Goal: Obtain resource: Download file/media

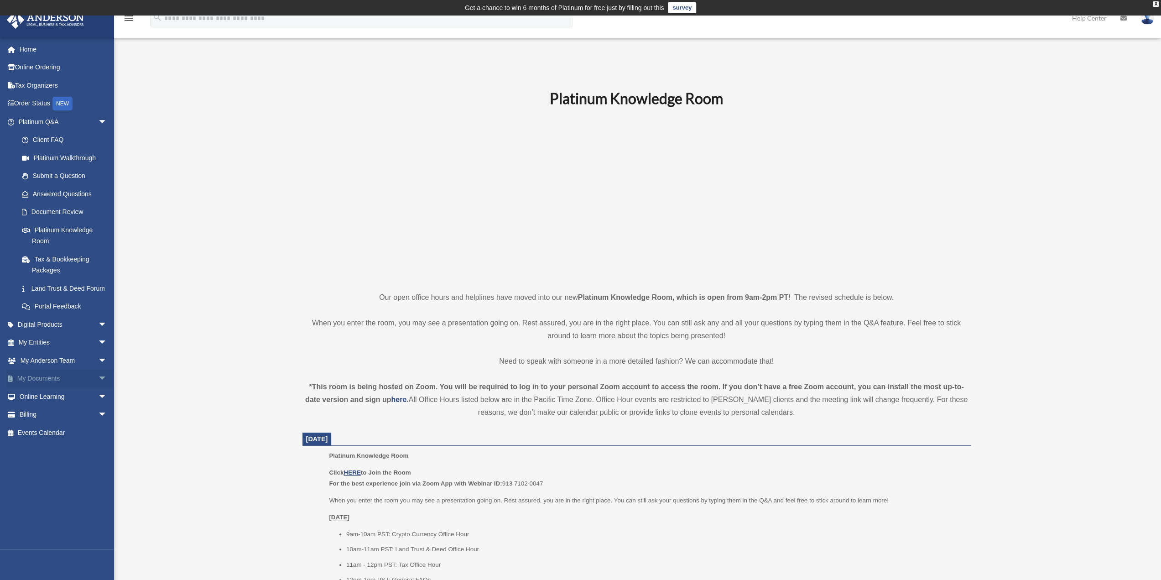
click at [98, 388] on span "arrow_drop_down" at bounding box center [107, 378] width 18 height 19
click at [33, 405] on link "Box" at bounding box center [67, 396] width 108 height 18
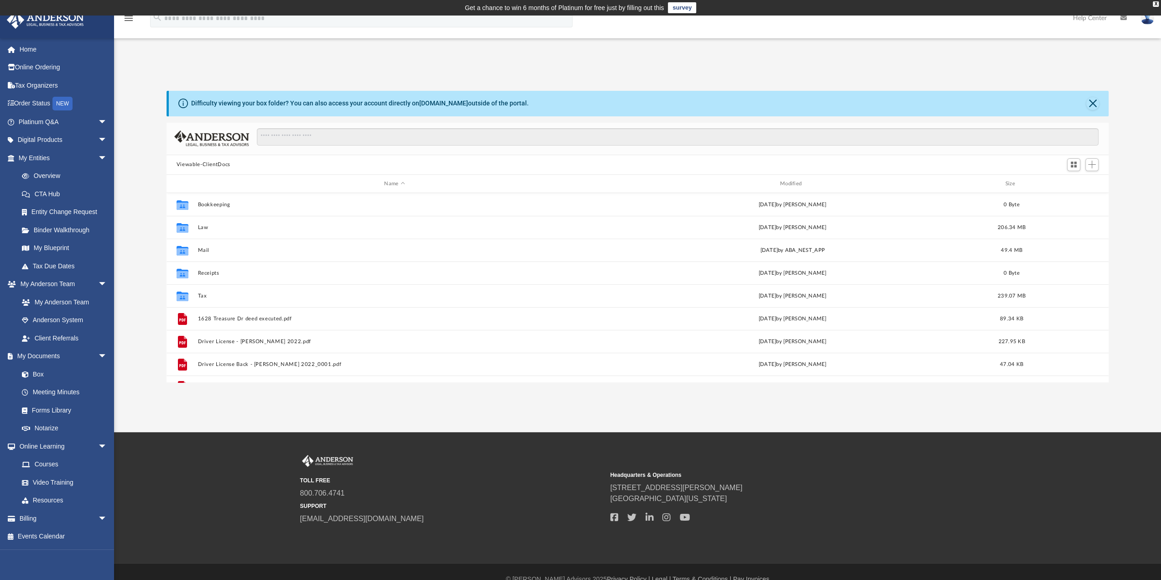
scroll to position [200, 935]
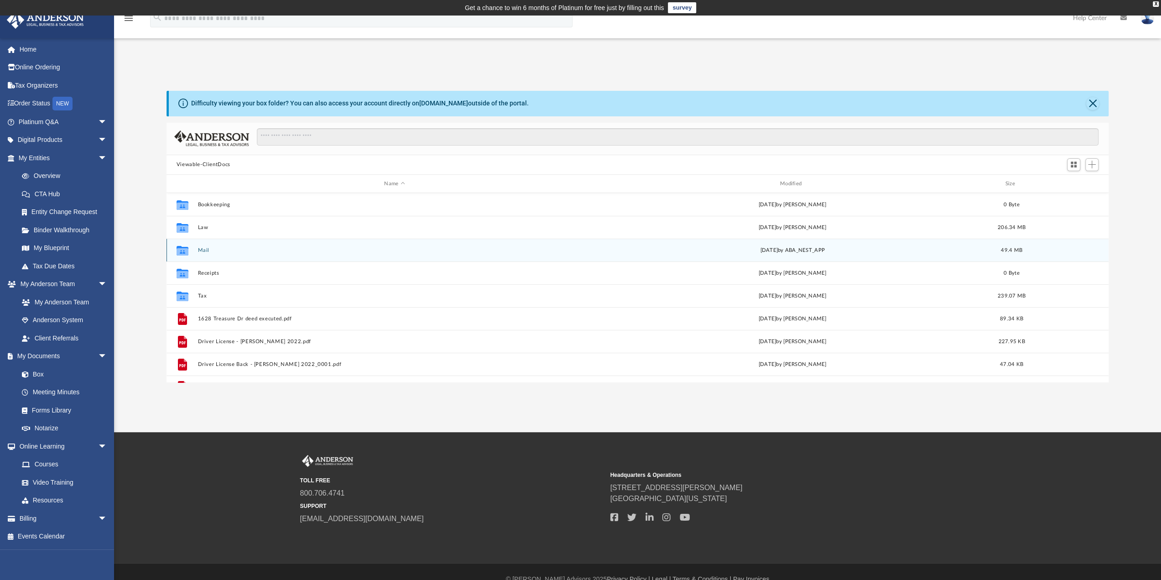
click at [203, 247] on button "Mail" at bounding box center [394, 250] width 394 height 6
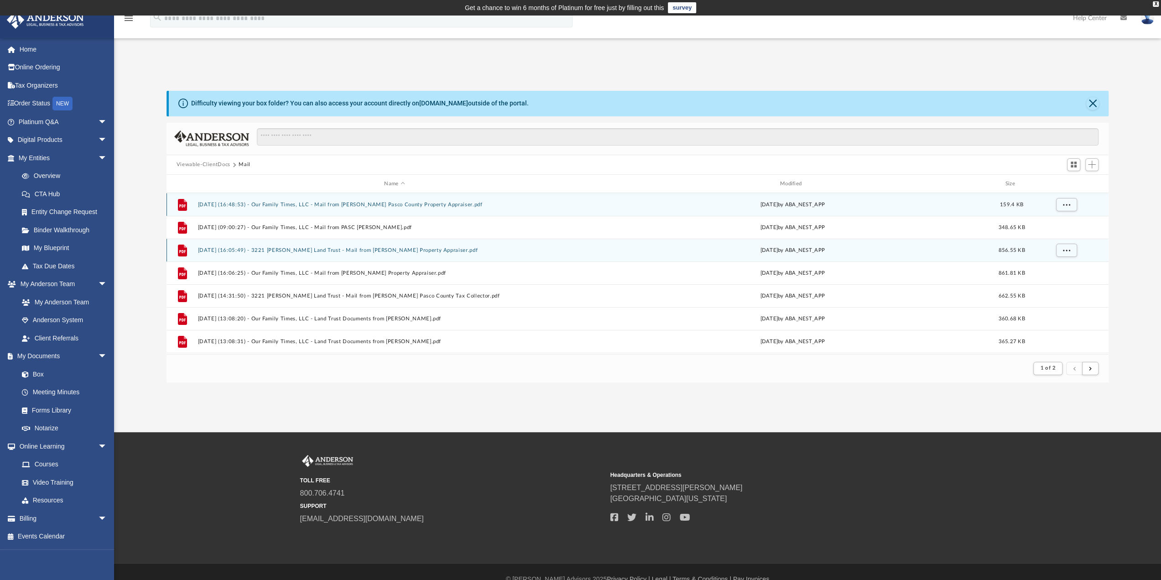
scroll to position [7, 7]
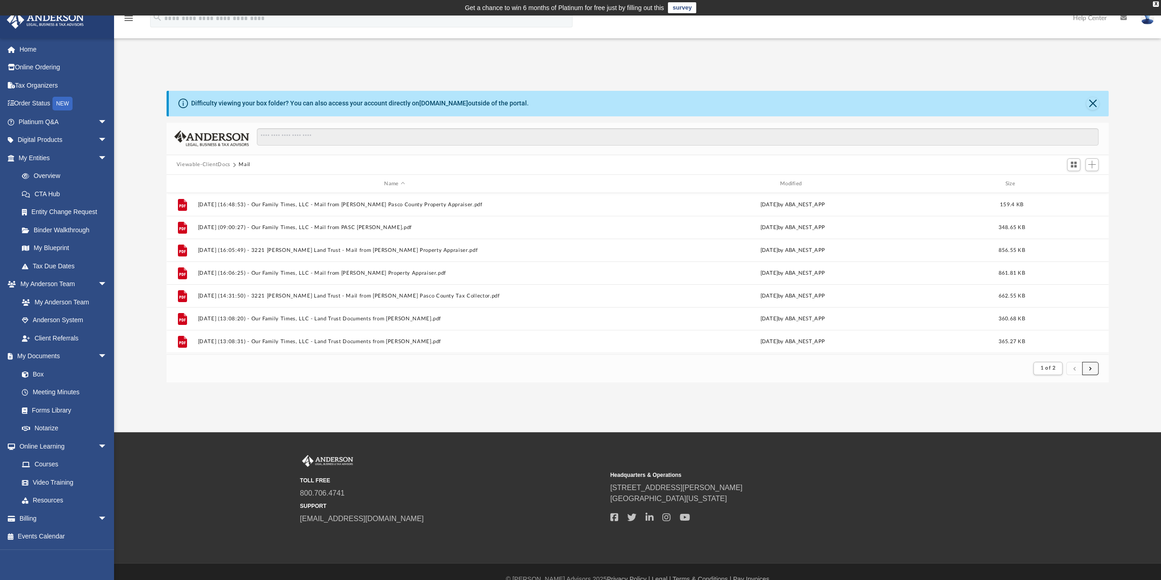
click at [1092, 370] on button "submit" at bounding box center [1090, 368] width 16 height 13
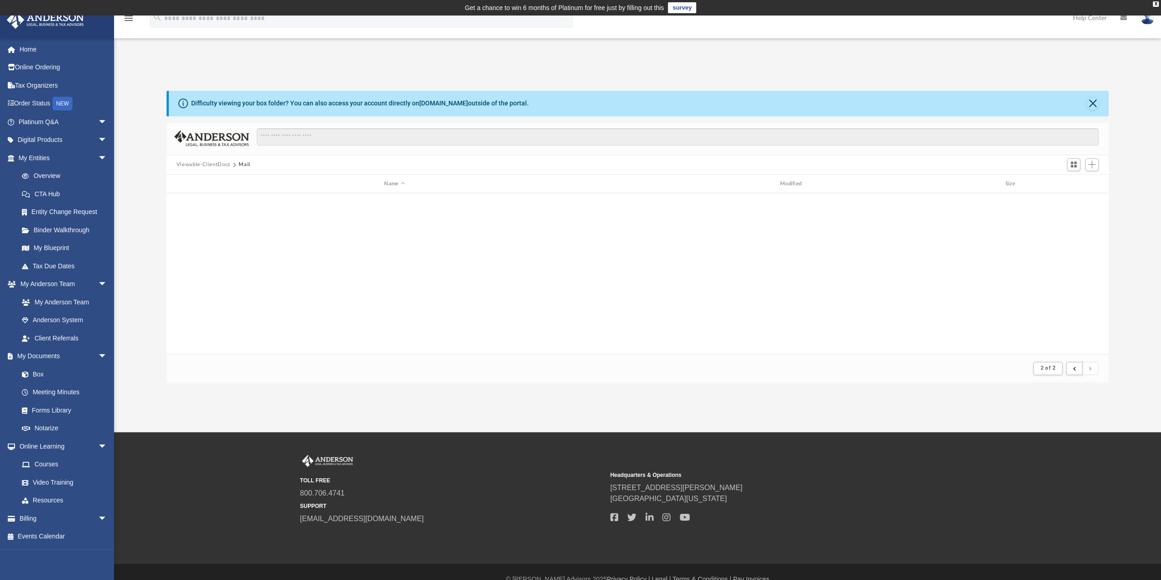
scroll to position [409, 0]
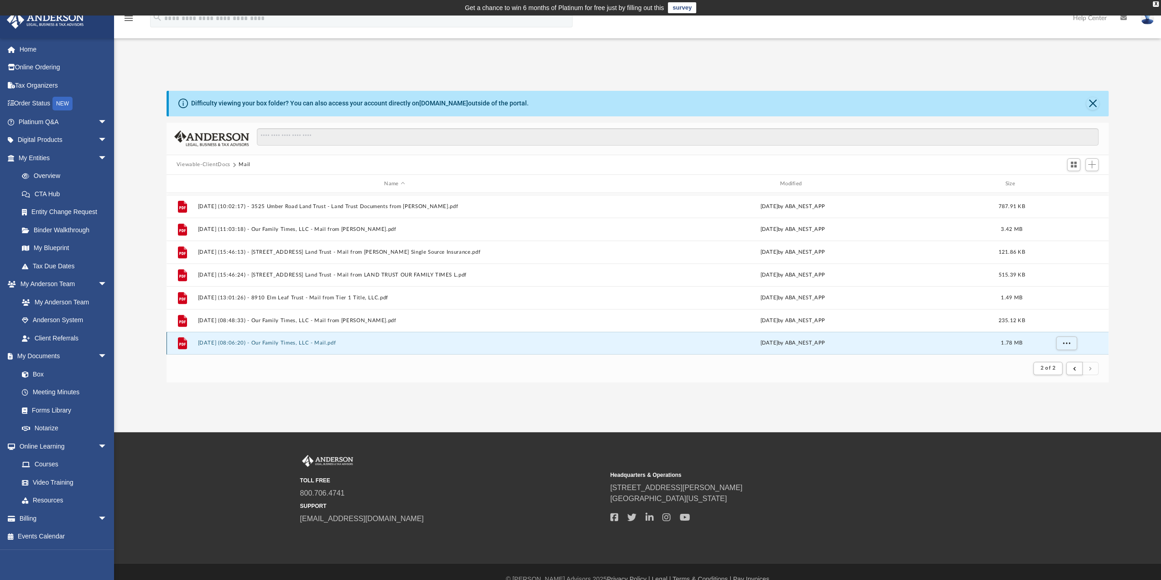
click at [279, 344] on button "2025.08.27 (08:06:20) - Our Family Times, LLC - Mail.pdf" at bounding box center [394, 343] width 394 height 6
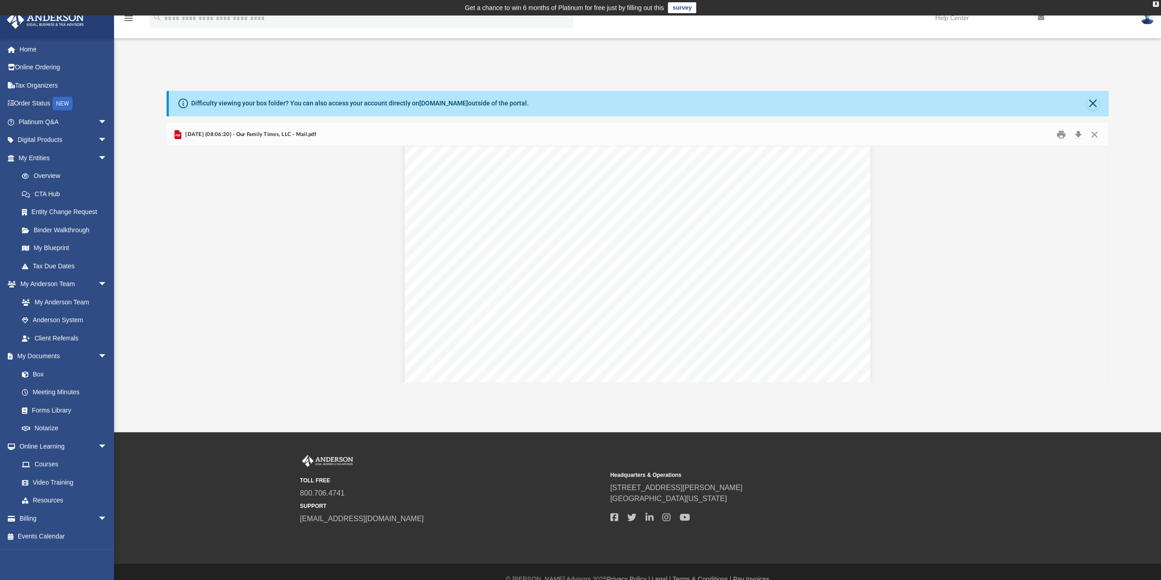
scroll to position [2901, 0]
click at [1059, 134] on button "Print" at bounding box center [1061, 134] width 18 height 14
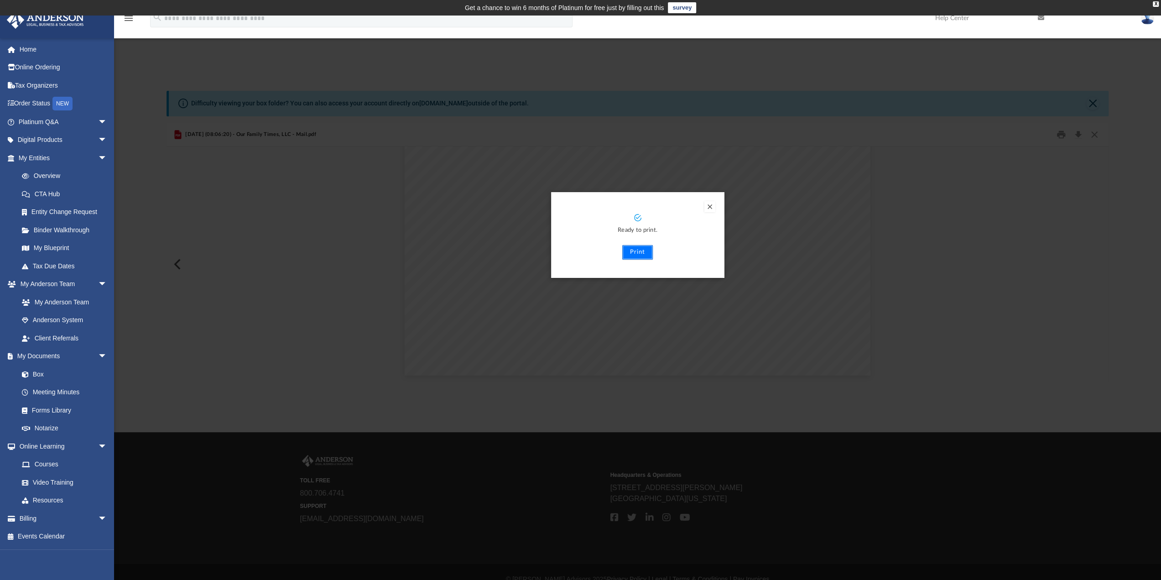
click at [630, 250] on button "Print" at bounding box center [637, 252] width 31 height 15
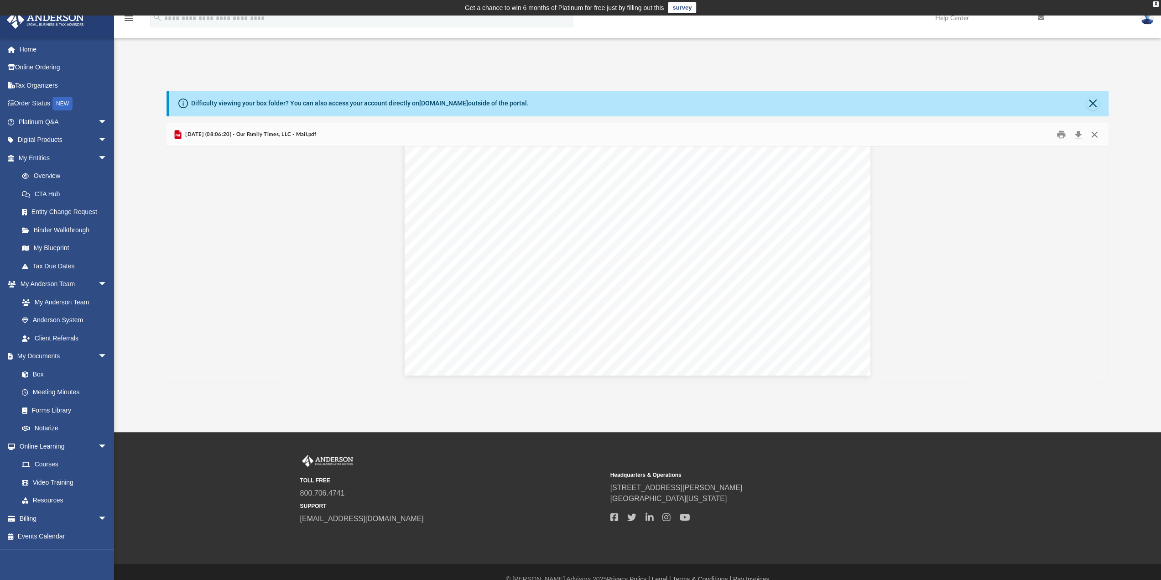
click at [1098, 135] on button "Close" at bounding box center [1094, 134] width 16 height 14
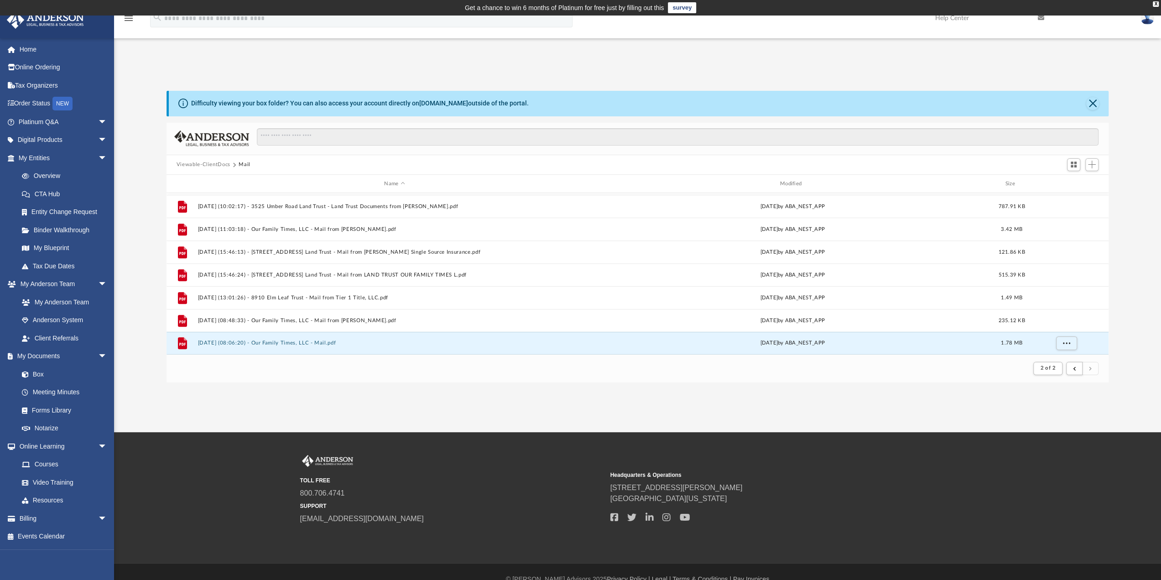
click at [183, 163] on button "Viewable-ClientDocs" at bounding box center [204, 165] width 54 height 8
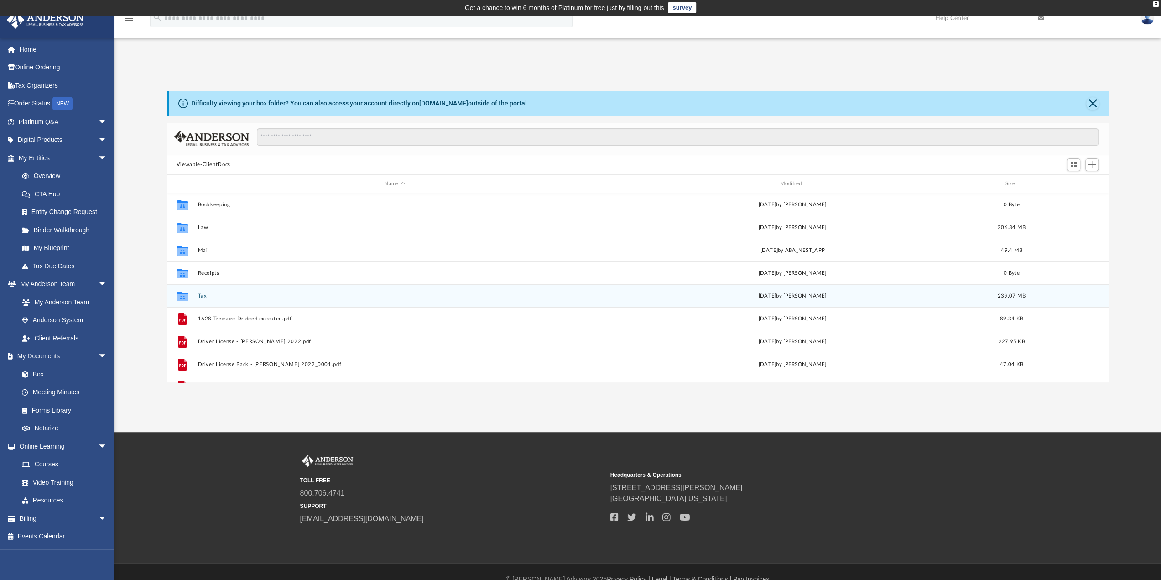
click at [197, 295] on div "Collaborated Folder Tax Mon Aug 11 2025 by Alex Price 239.07 MB" at bounding box center [637, 295] width 942 height 23
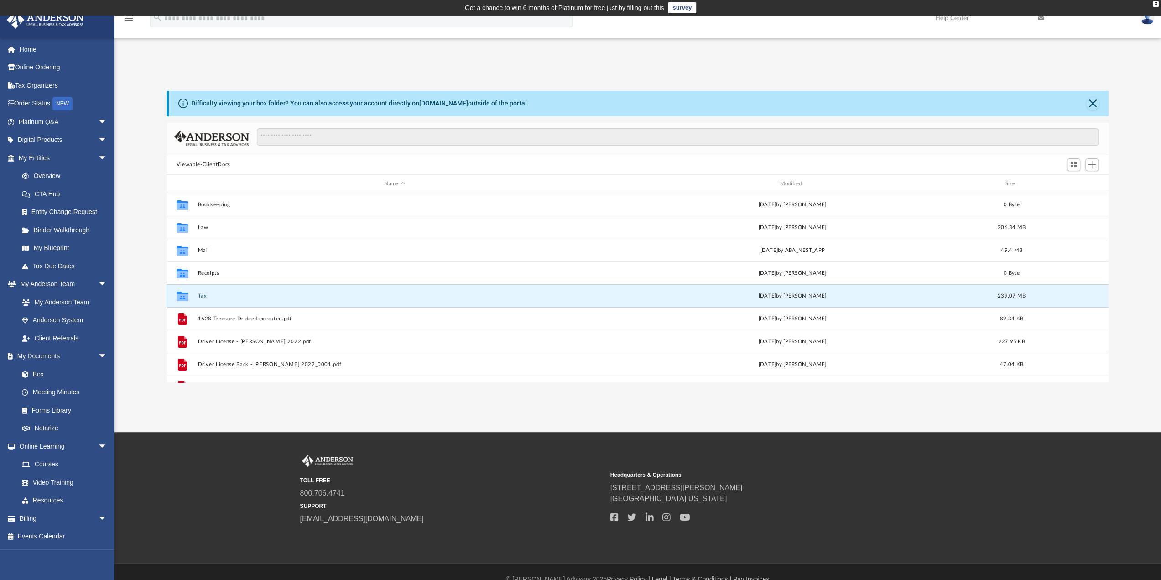
click at [199, 295] on button "Tax" at bounding box center [394, 296] width 394 height 6
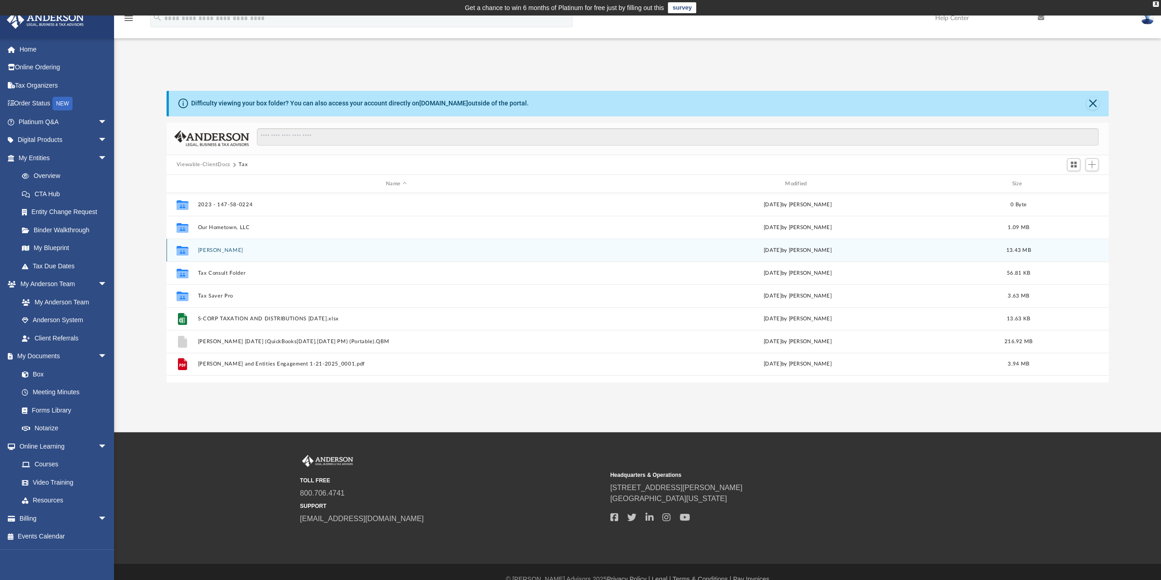
click at [202, 248] on button "Risola, Samuel" at bounding box center [395, 250] width 397 height 6
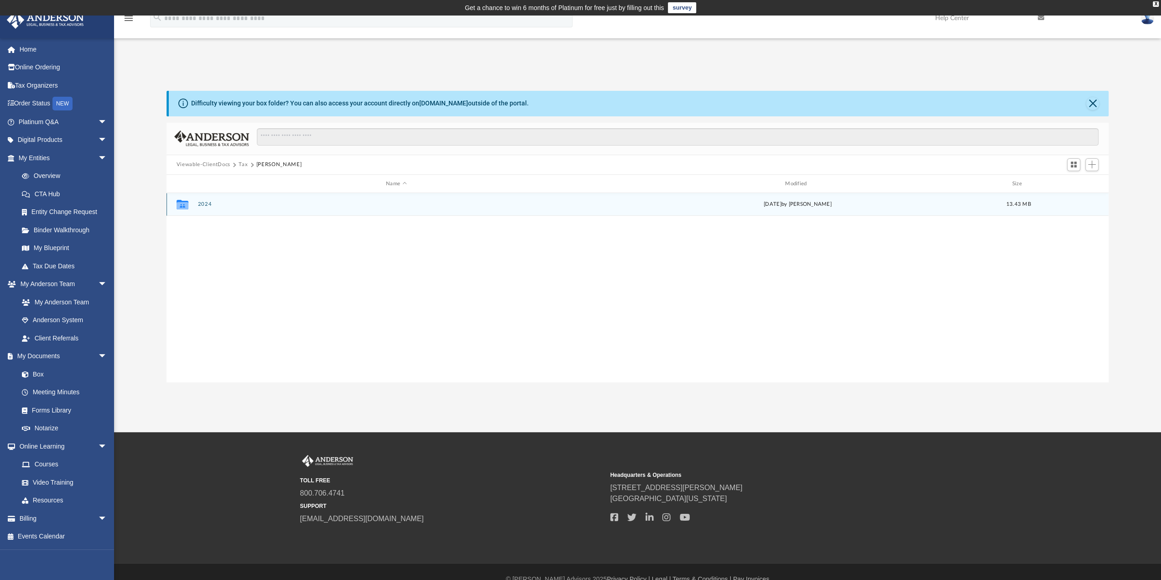
click at [203, 203] on button "2024" at bounding box center [395, 205] width 397 height 6
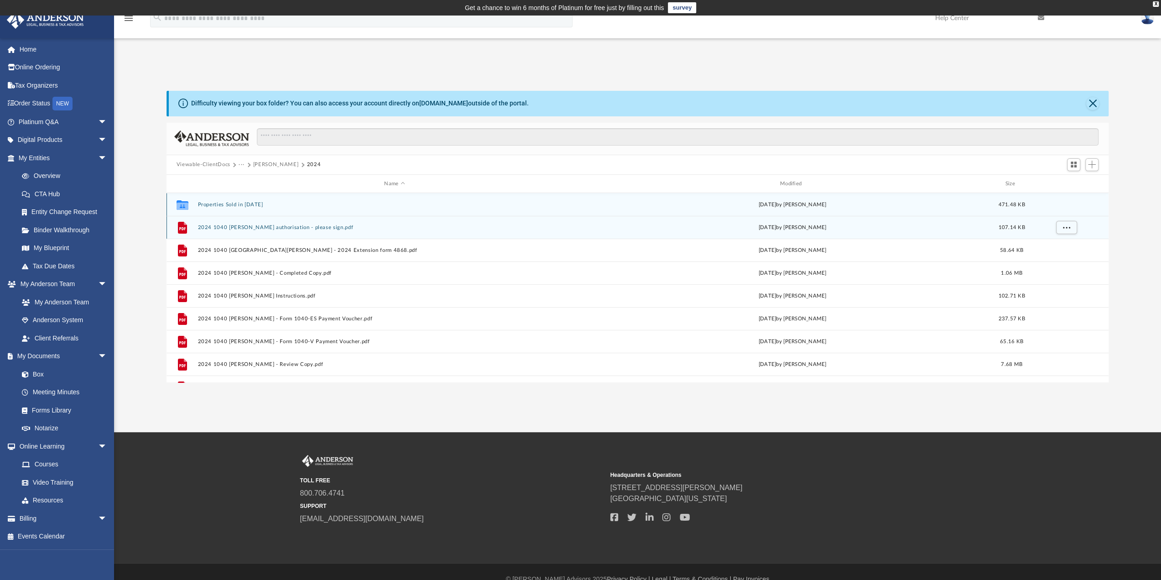
scroll to position [38, 0]
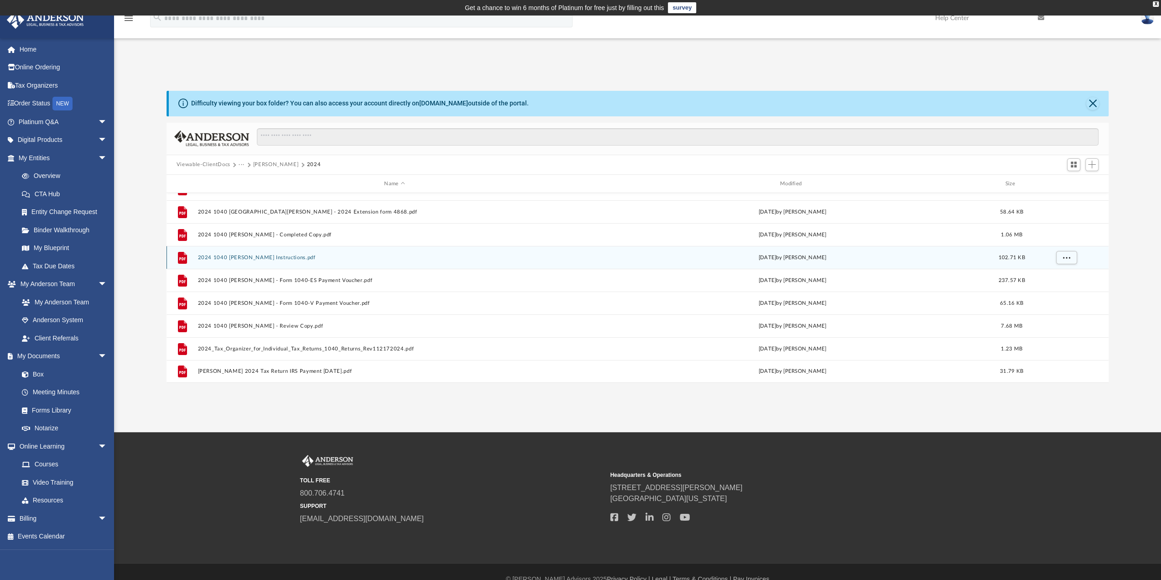
click at [243, 255] on button "2024 1040 Risola, Samuel - Filing Instructions.pdf" at bounding box center [394, 257] width 394 height 6
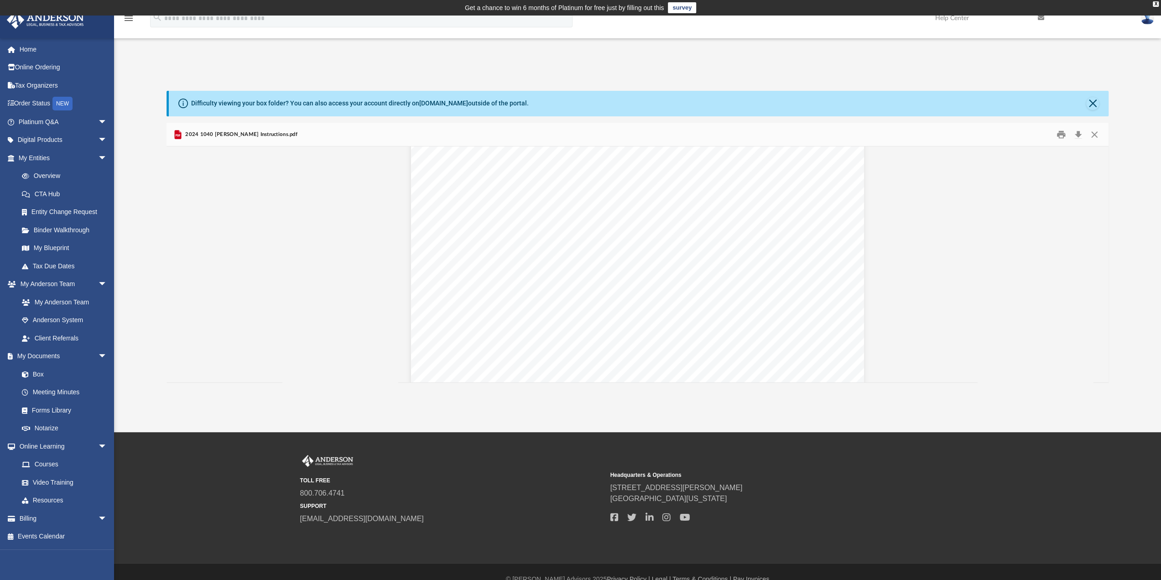
scroll to position [388, 0]
click at [1061, 133] on button "Print" at bounding box center [1061, 134] width 18 height 14
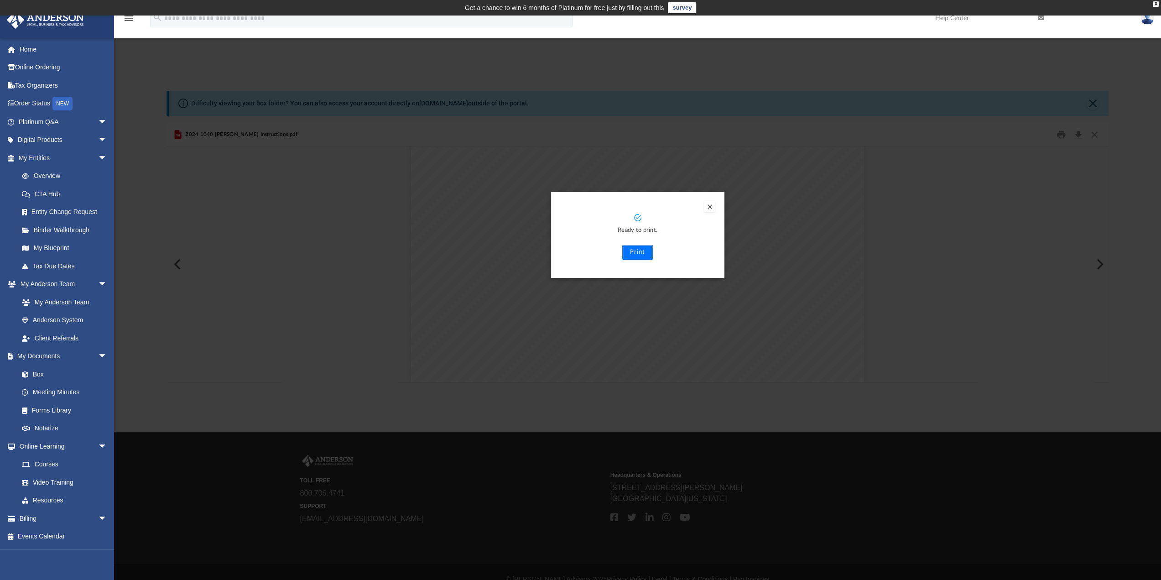
click at [637, 250] on button "Print" at bounding box center [637, 252] width 31 height 15
